Goal: Task Accomplishment & Management: Manage account settings

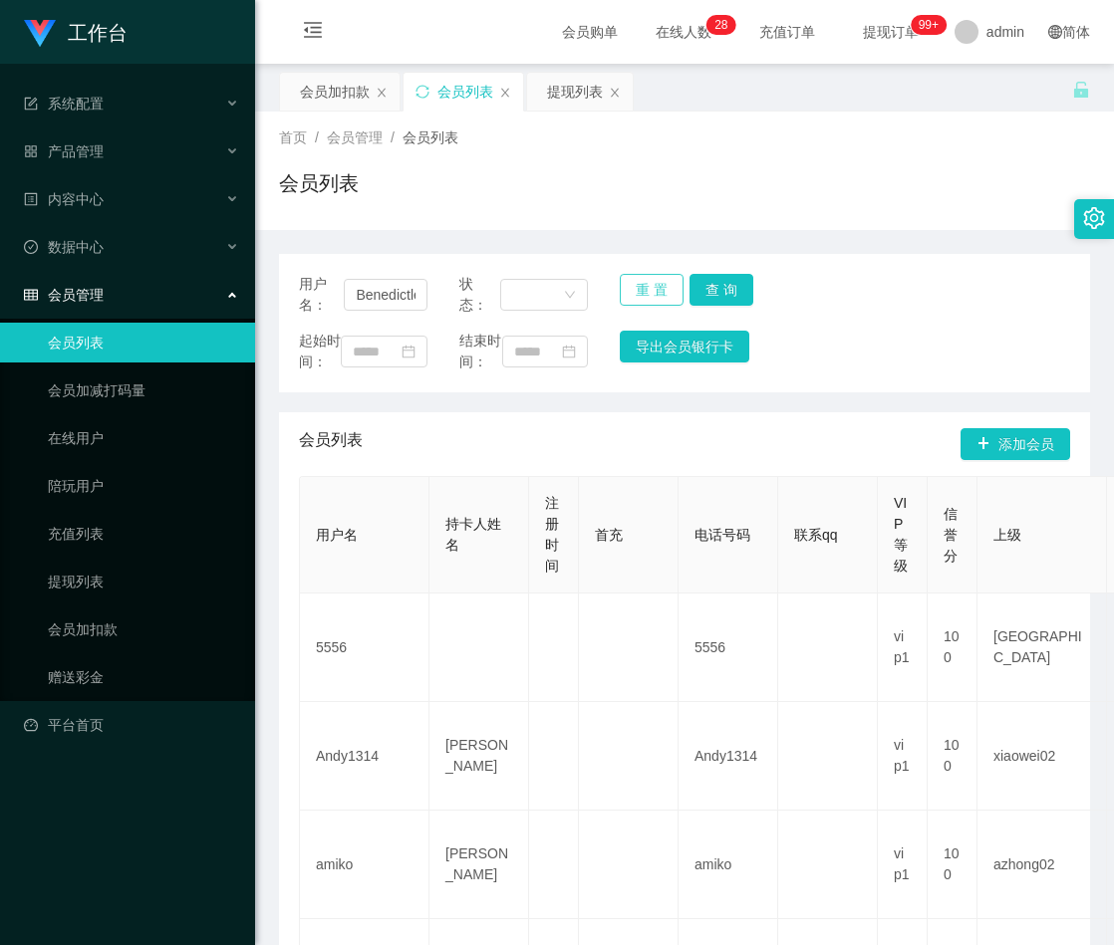
scroll to position [0, 116]
type input "BenedictleejBenedictleejunliunli"
click at [632, 282] on button "重 置" at bounding box center [652, 290] width 64 height 32
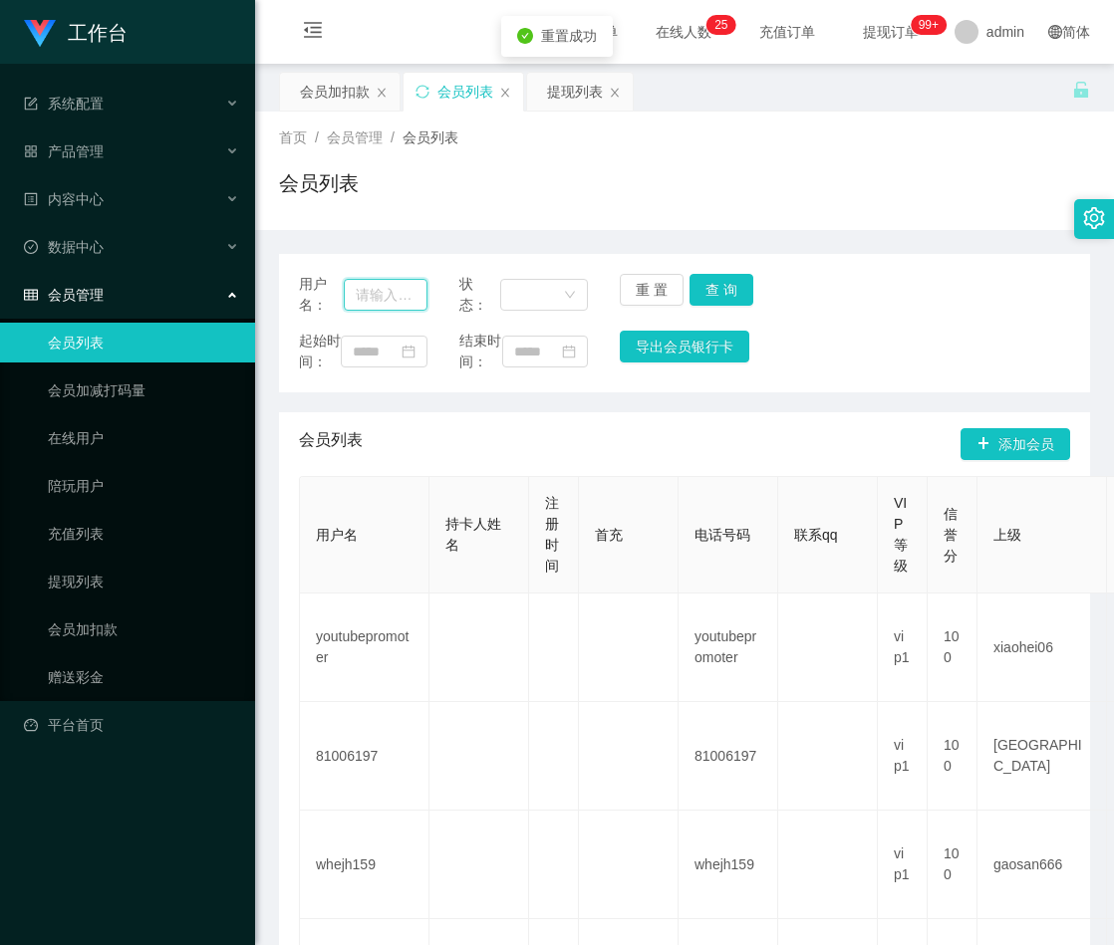
click at [398, 297] on input "text" at bounding box center [386, 295] width 84 height 32
paste input "Benedictleejunli"
type input "Benedictleejunli"
click at [725, 292] on button "查 询" at bounding box center [721, 290] width 64 height 32
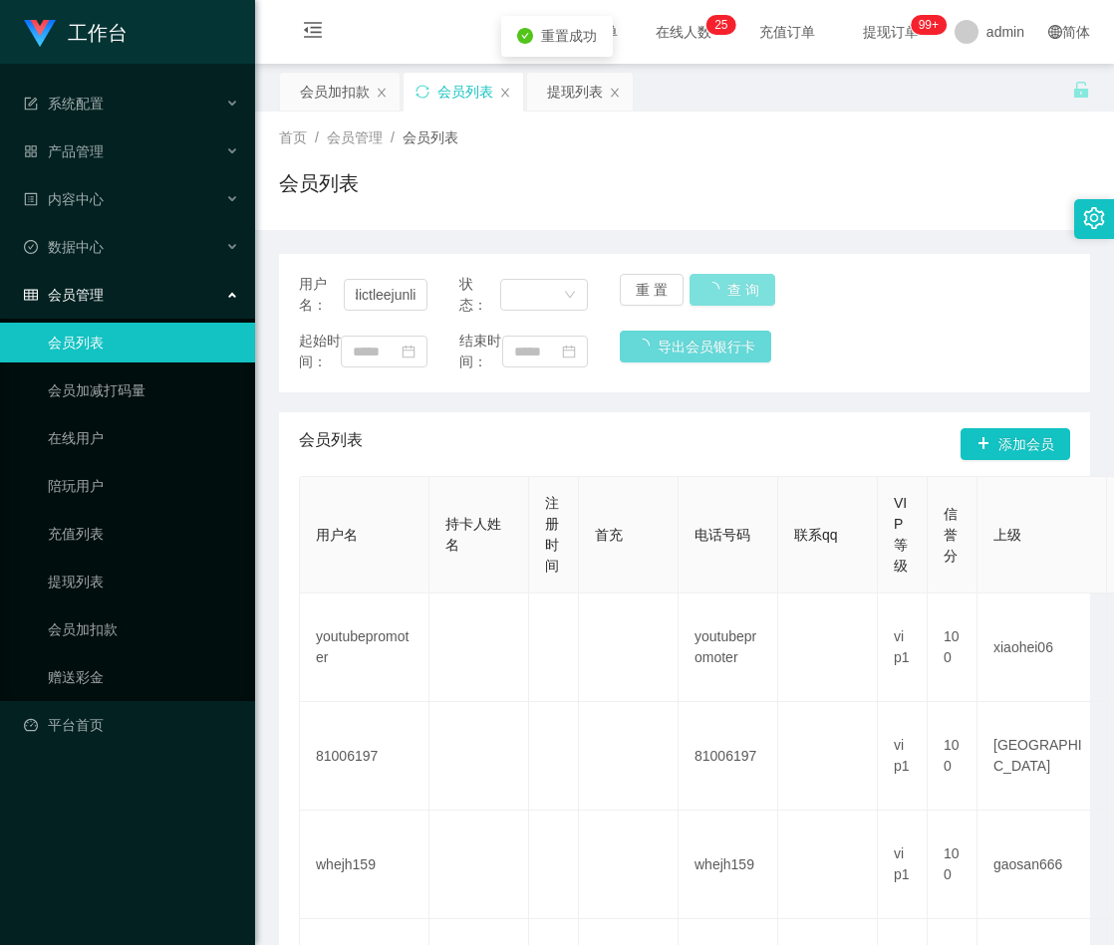
scroll to position [0, 0]
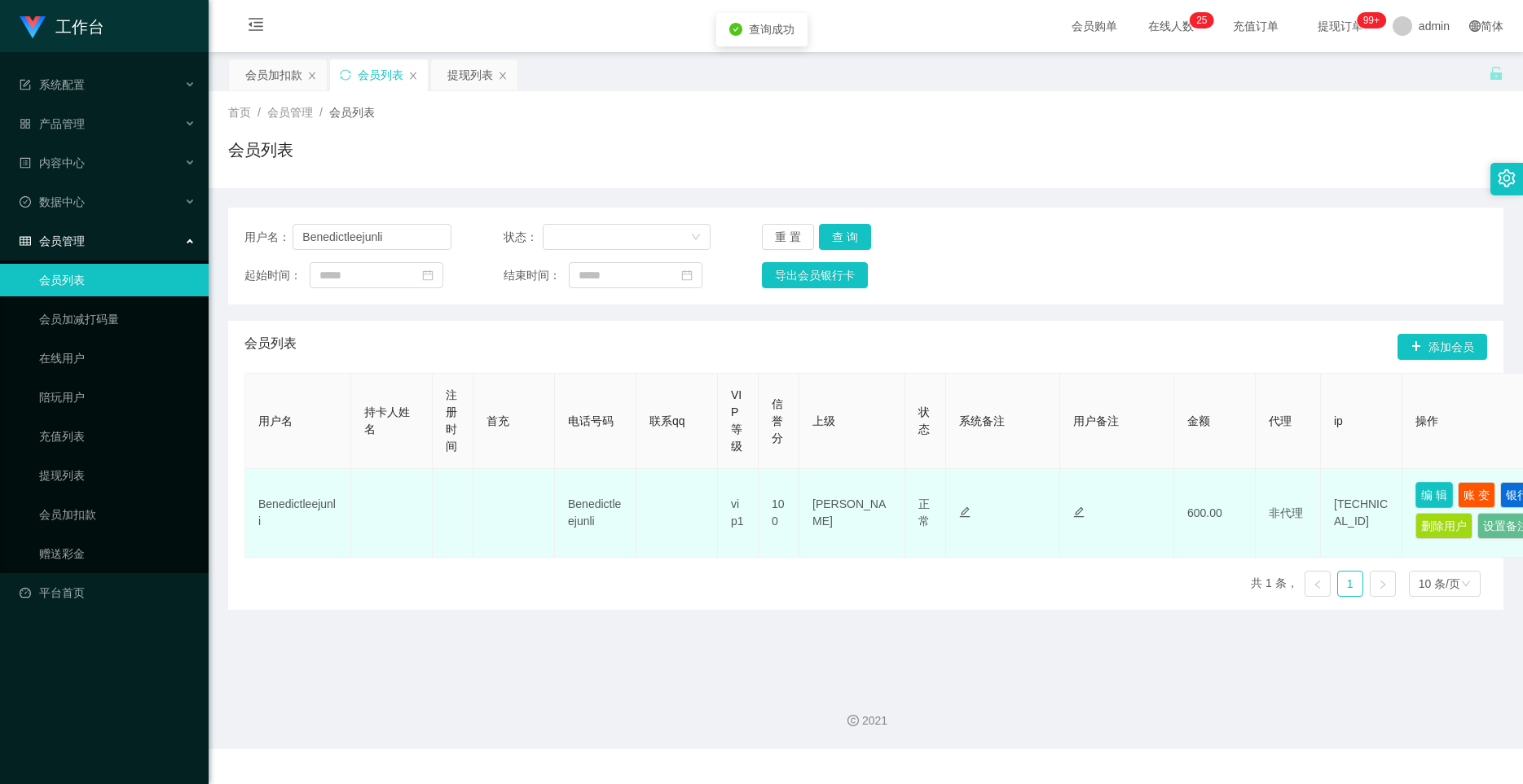
click at [910, 495] on button "编 辑" at bounding box center [1434, 495] width 38 height 26
type input "Benedictleejunli"
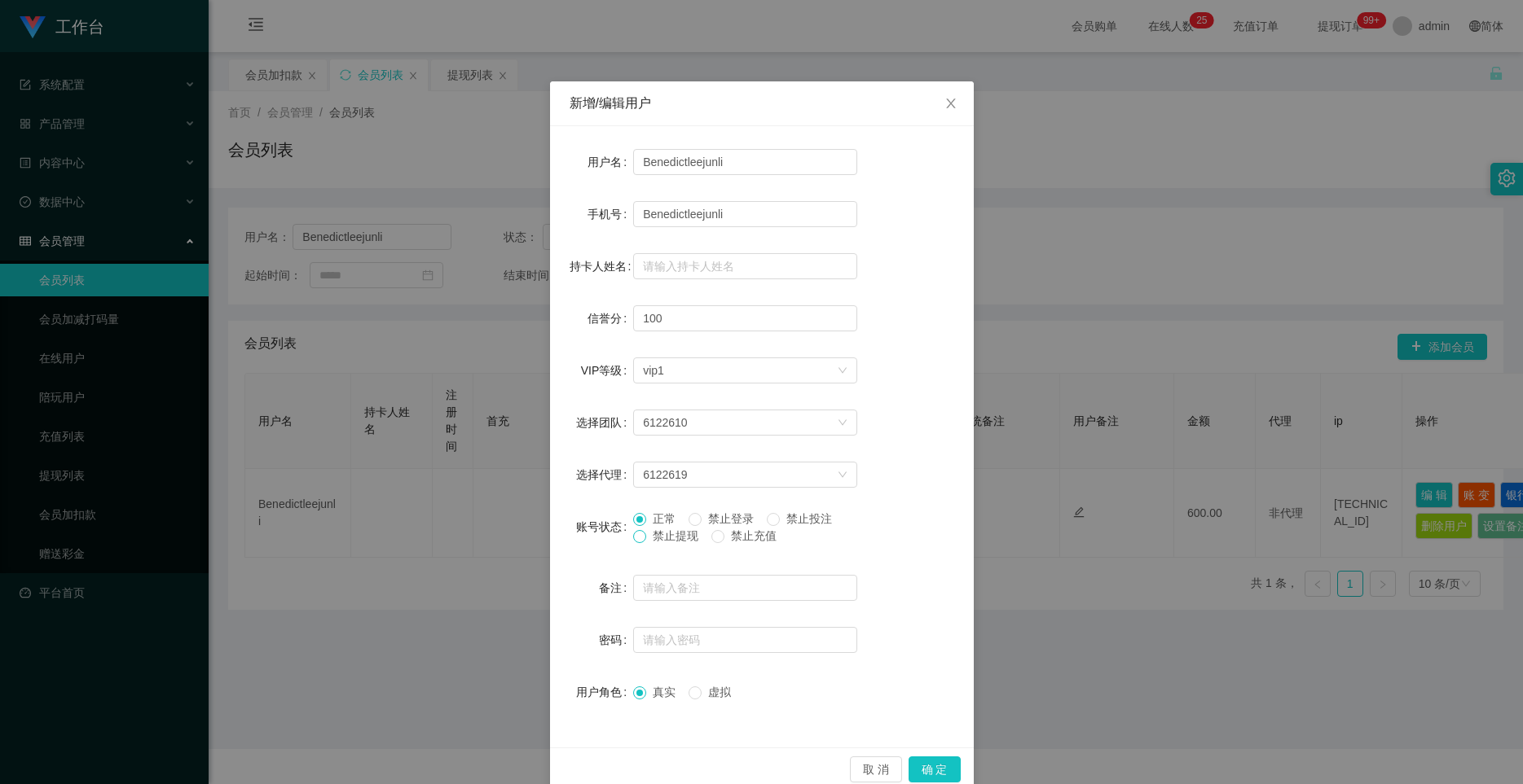
click at [637, 540] on span at bounding box center [640, 537] width 13 height 13
click at [910, 758] on button "确 定" at bounding box center [935, 769] width 52 height 26
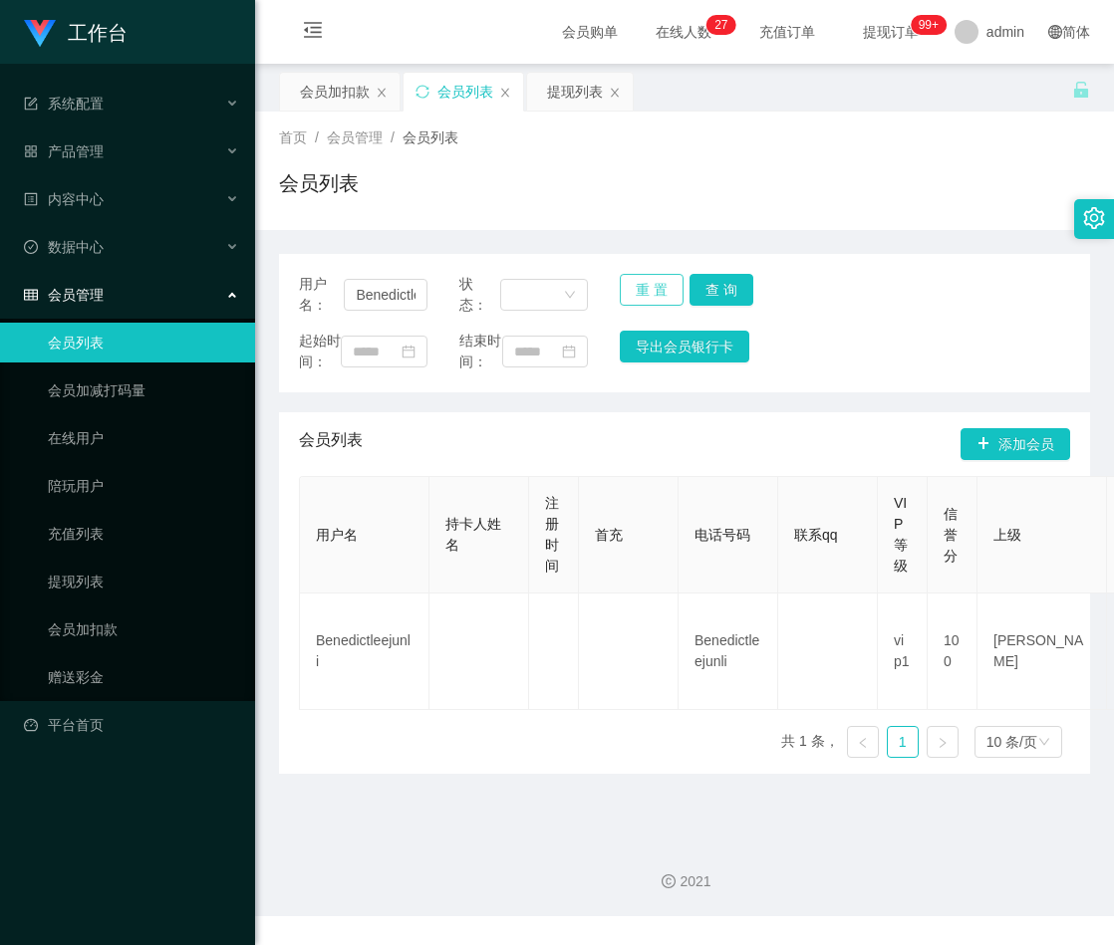
click at [645, 281] on button "重 置" at bounding box center [652, 290] width 64 height 32
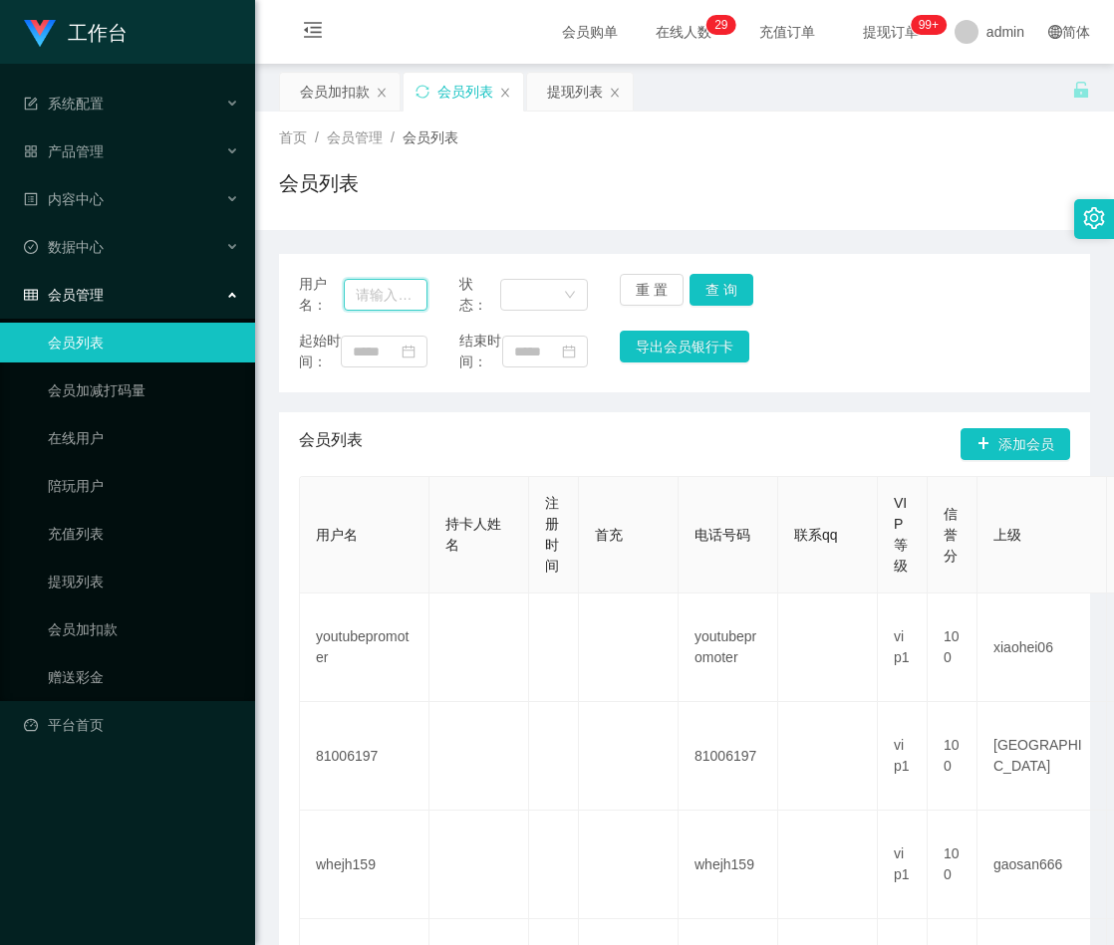
click at [384, 292] on input "text" at bounding box center [386, 295] width 84 height 32
paste input "a123456789a"
type input "a123456789a"
click at [709, 281] on button "查 询" at bounding box center [721, 290] width 64 height 32
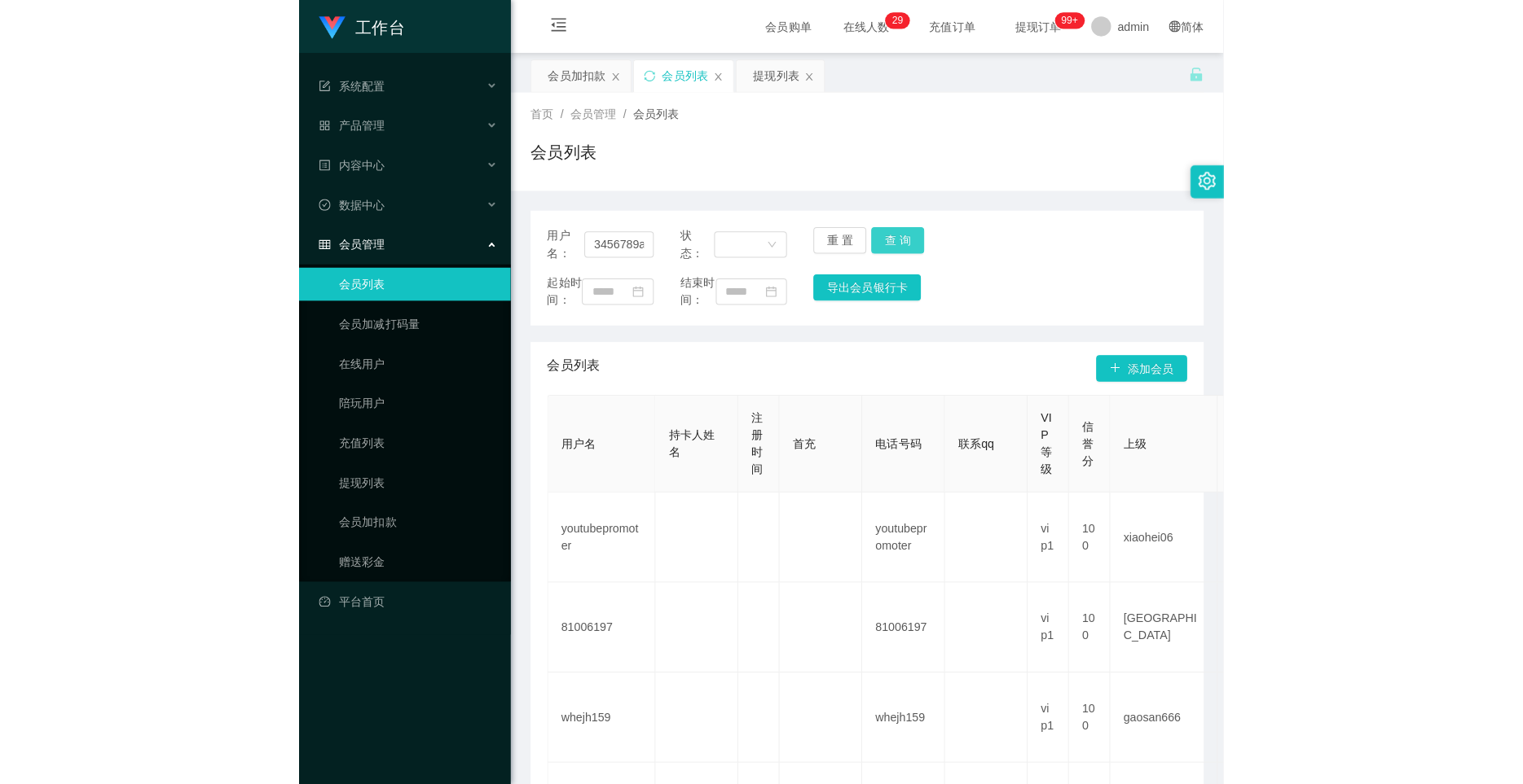
scroll to position [0, 0]
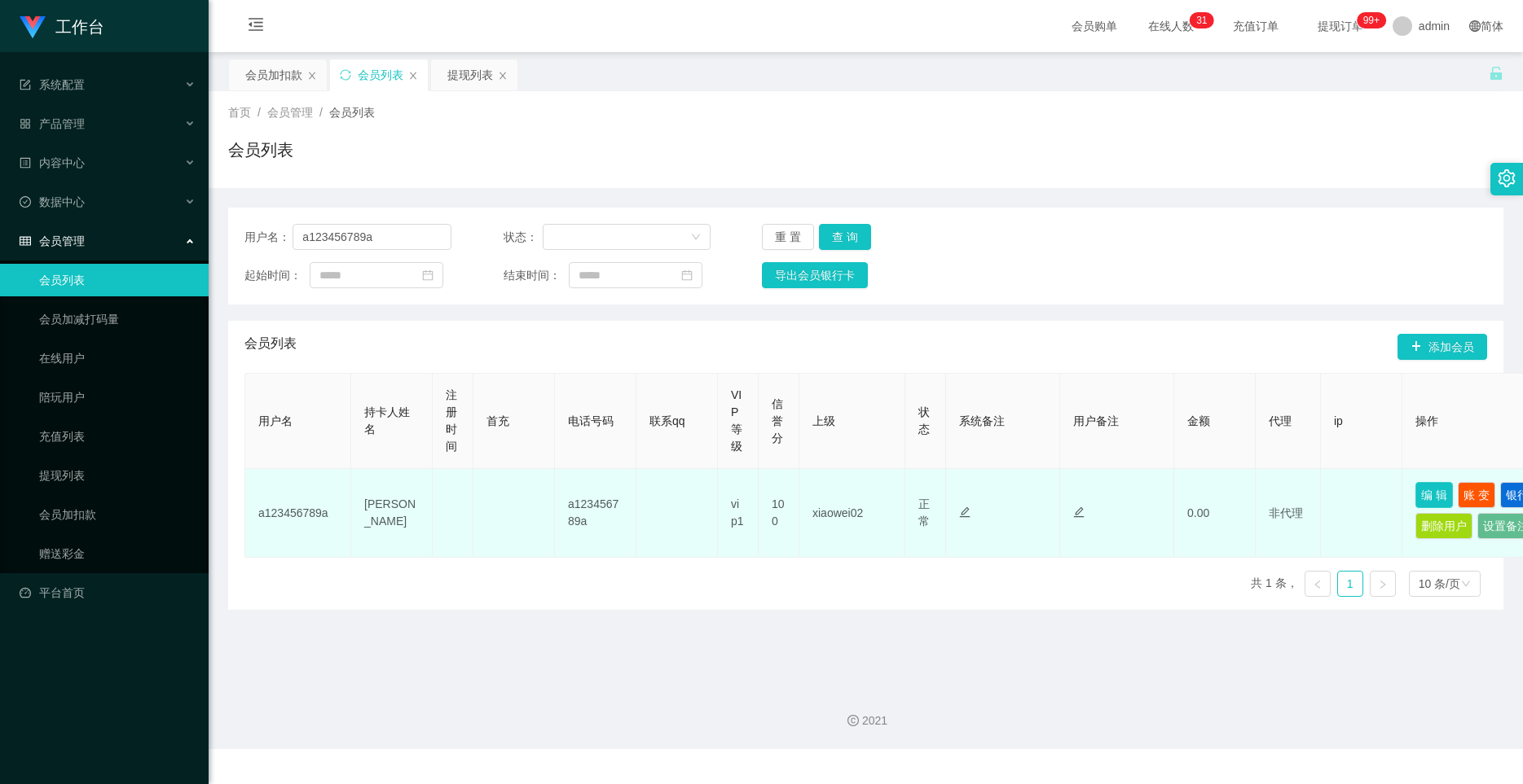
drag, startPoint x: 1432, startPoint y: 494, endPoint x: 1399, endPoint y: 500, distance: 33.5
click at [910, 494] on button "编 辑" at bounding box center [1434, 495] width 38 height 26
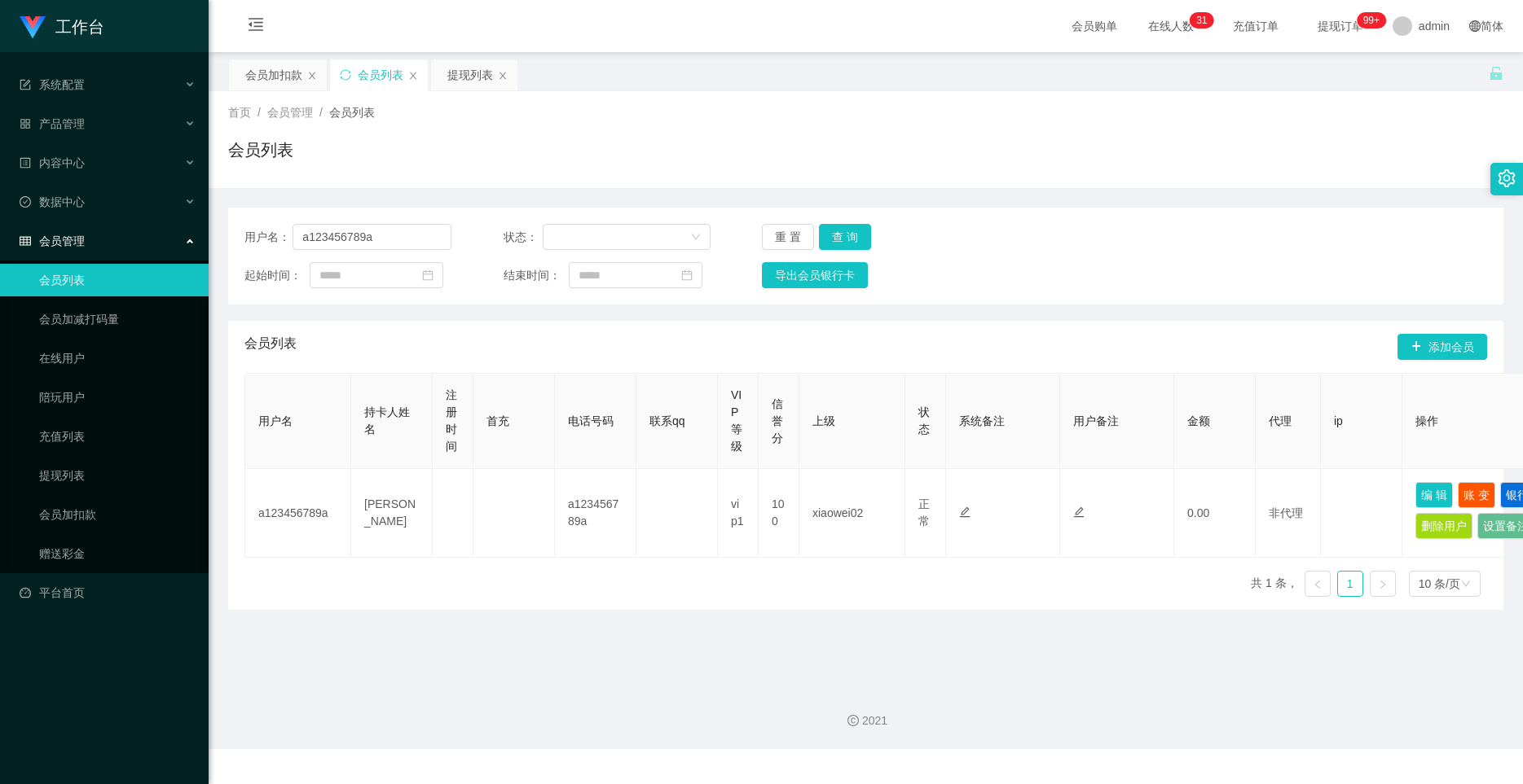
type input "a123456789a"
type input "[PERSON_NAME]"
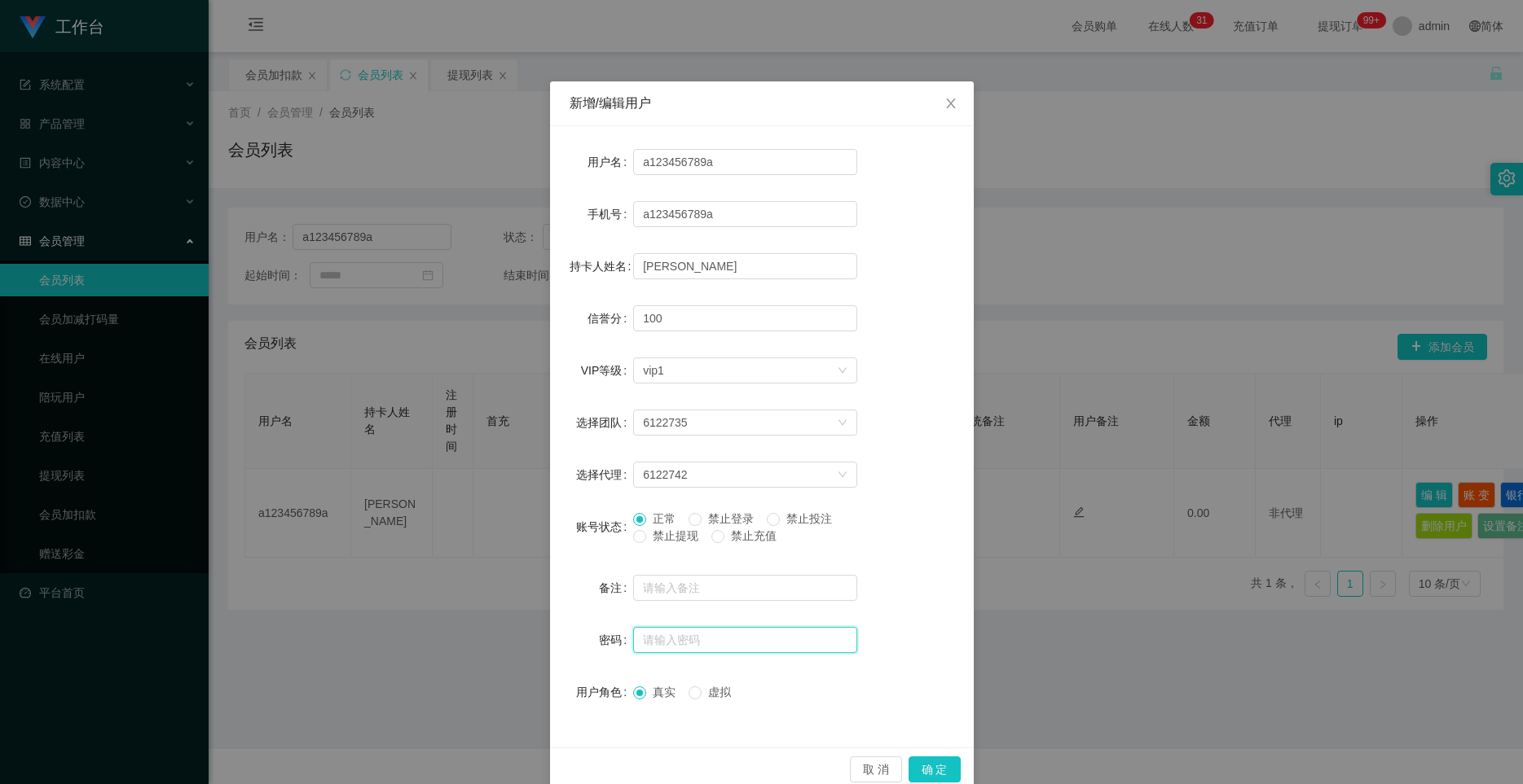
click at [677, 640] on input "text" at bounding box center [745, 640] width 224 height 26
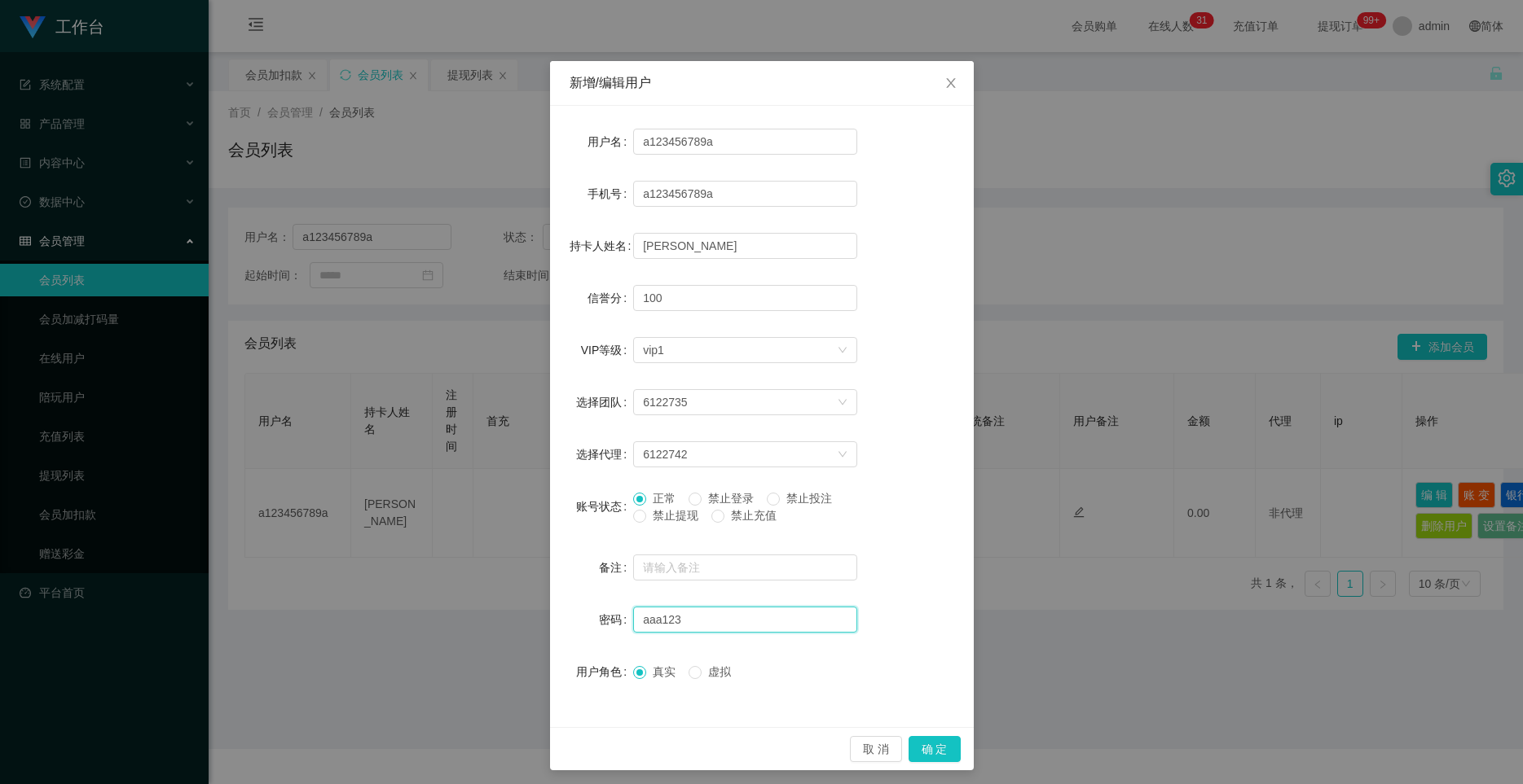
scroll to position [27, 0]
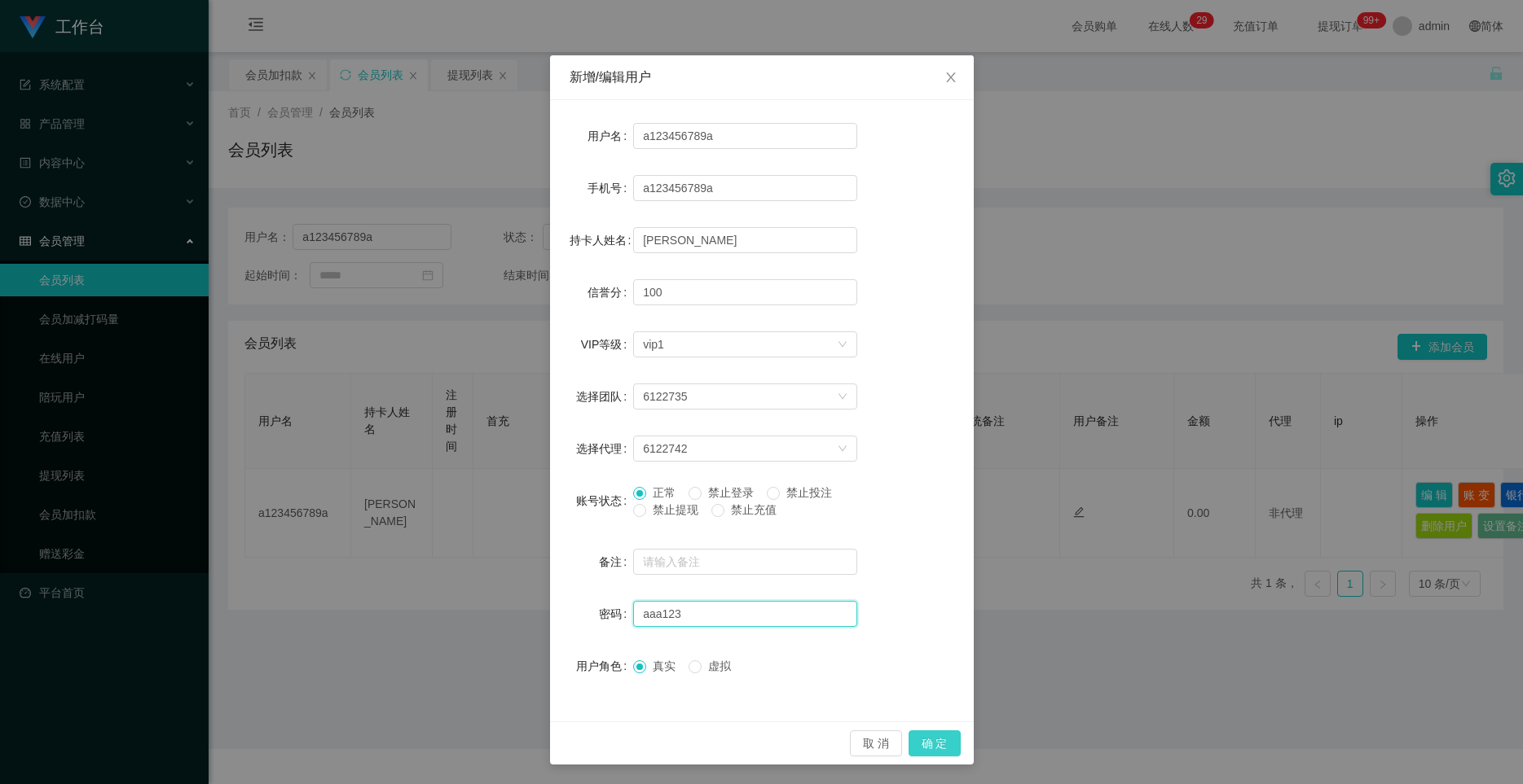
type input "aaa123"
click at [910, 742] on button "确 定" at bounding box center [935, 744] width 52 height 26
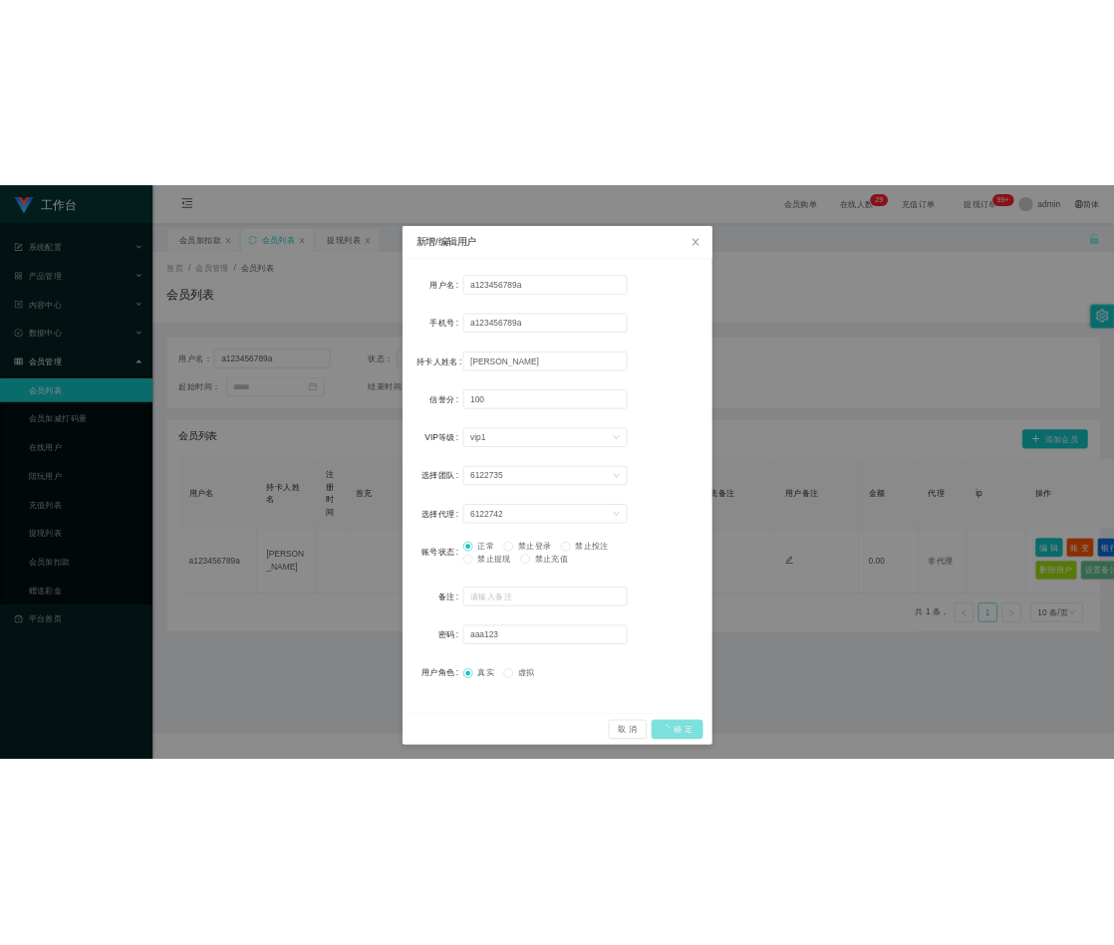
scroll to position [0, 0]
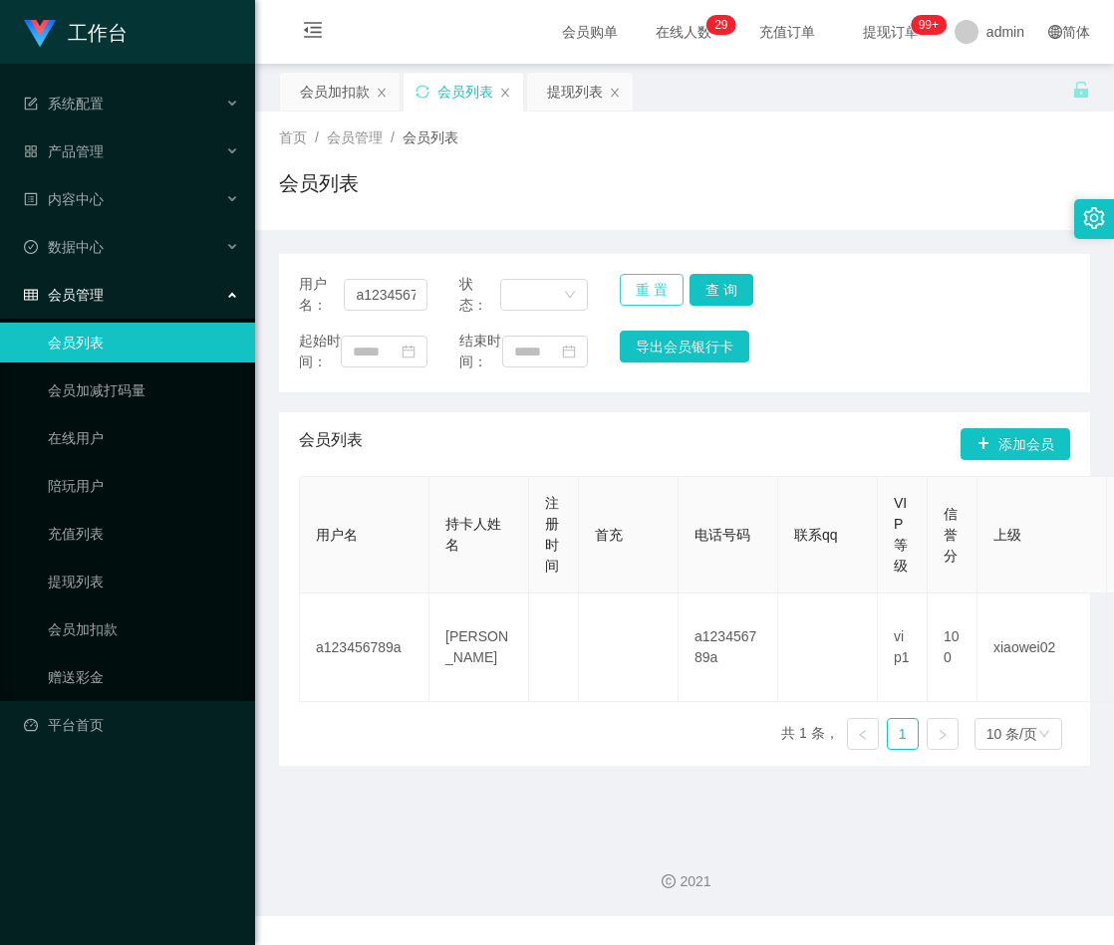
click at [647, 284] on button "重 置" at bounding box center [652, 290] width 64 height 32
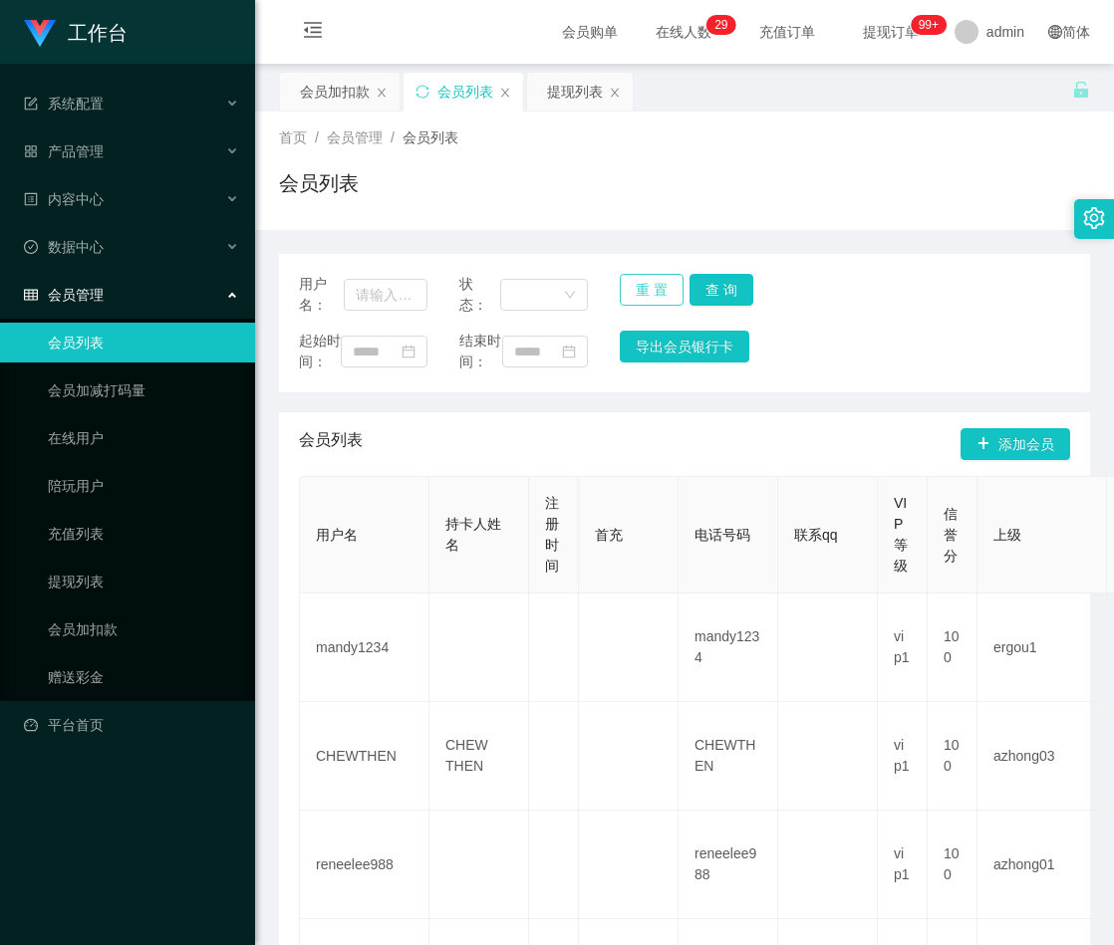
click at [648, 284] on button "重 置" at bounding box center [652, 290] width 64 height 32
